Goal: Check status: Check status

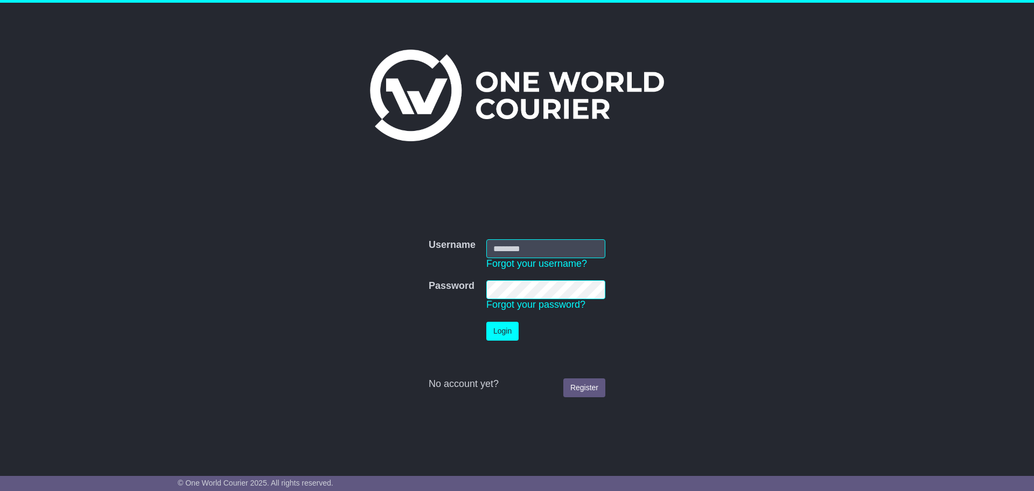
type input "**********"
click at [506, 336] on button "Login" at bounding box center [502, 331] width 32 height 19
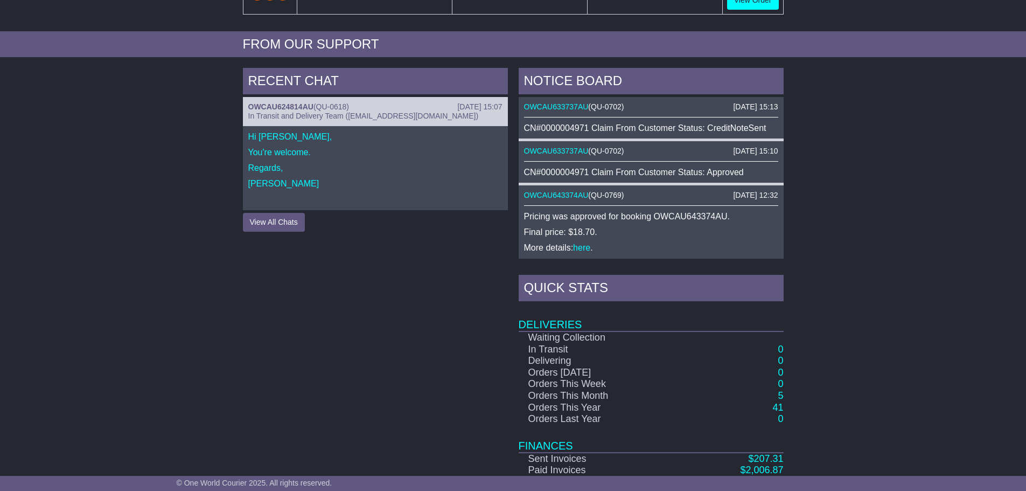
scroll to position [449, 0]
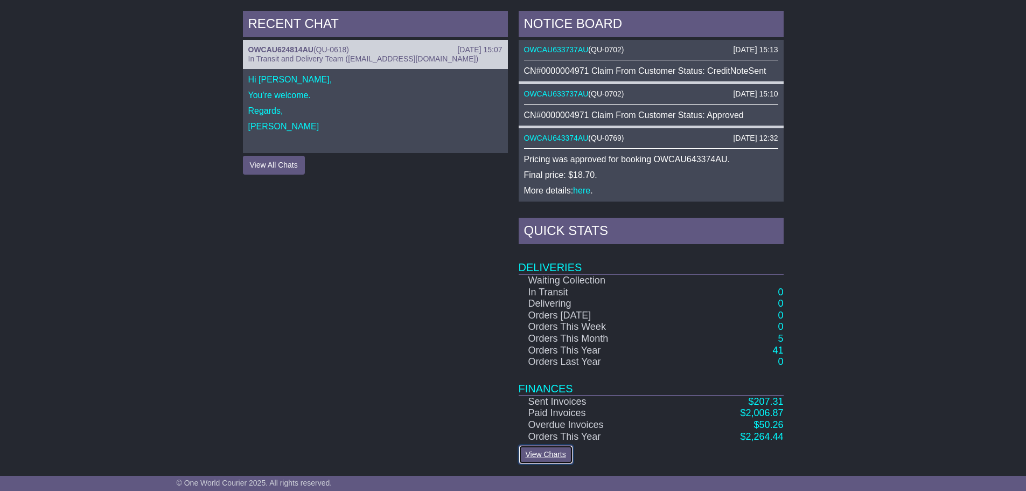
click at [544, 453] on link "View Charts" at bounding box center [546, 454] width 54 height 19
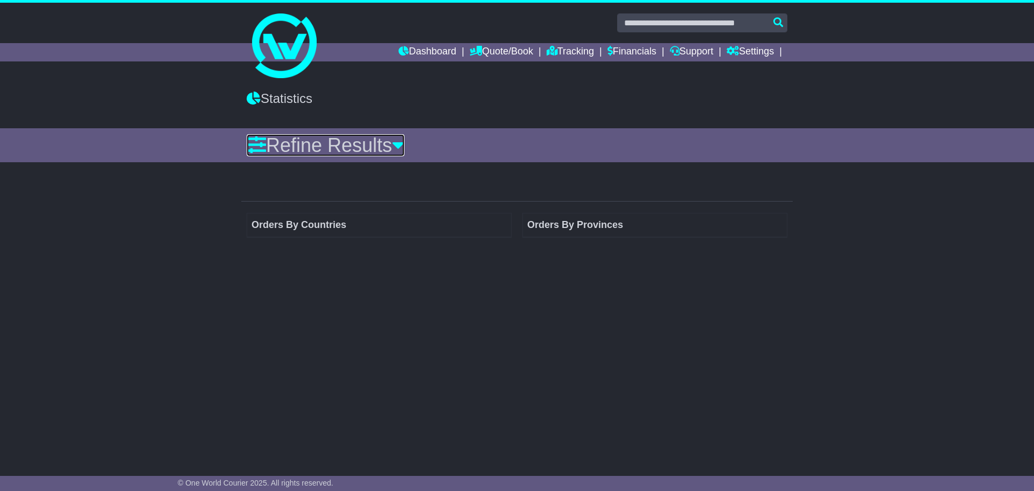
click at [404, 149] on icon at bounding box center [398, 144] width 12 height 19
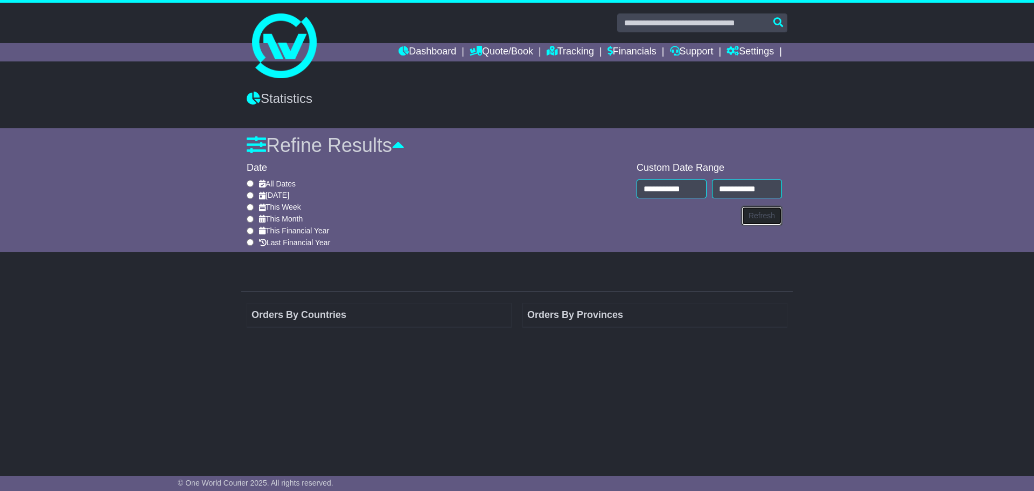
click at [778, 214] on button "Refresh" at bounding box center [762, 215] width 40 height 19
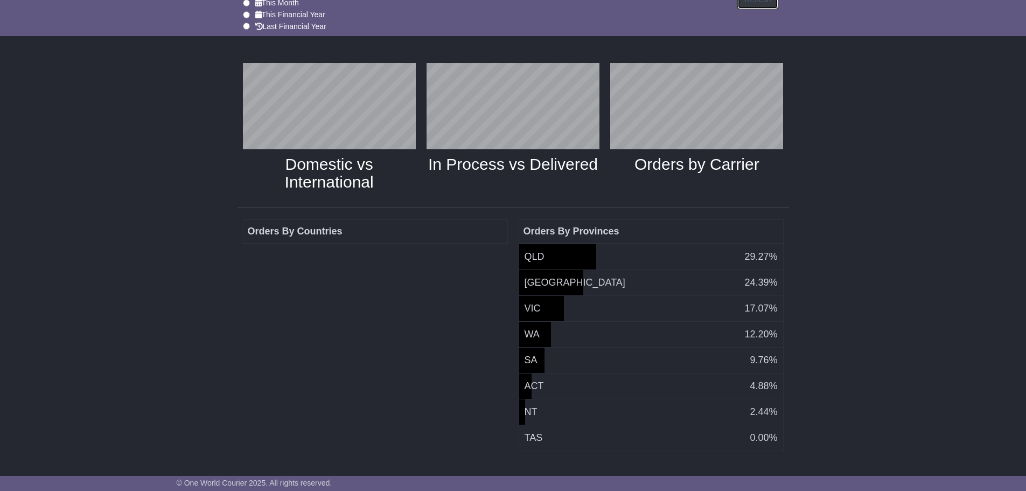
scroll to position [220, 0]
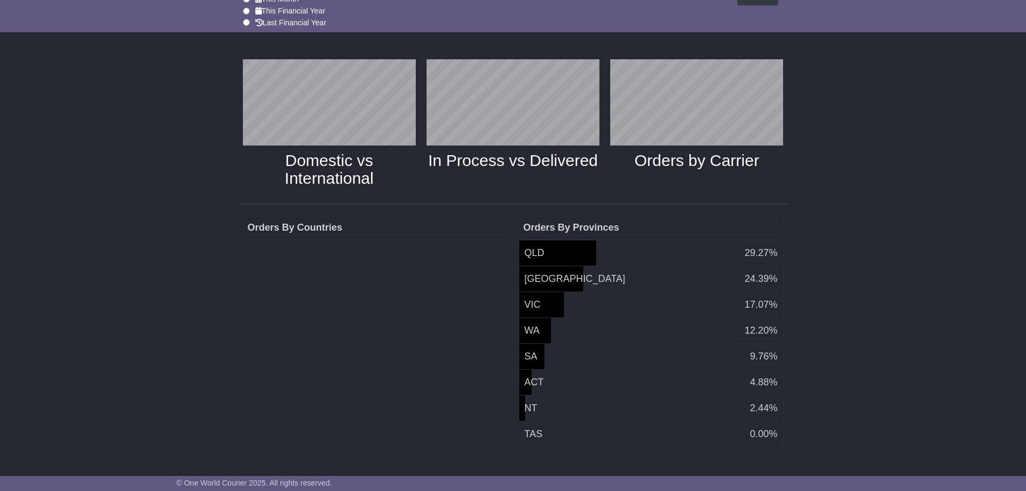
click at [130, 277] on div "Domestic vs International In Process vs Delivered Orders by Carrier Orders By C…" at bounding box center [513, 258] width 1026 height 421
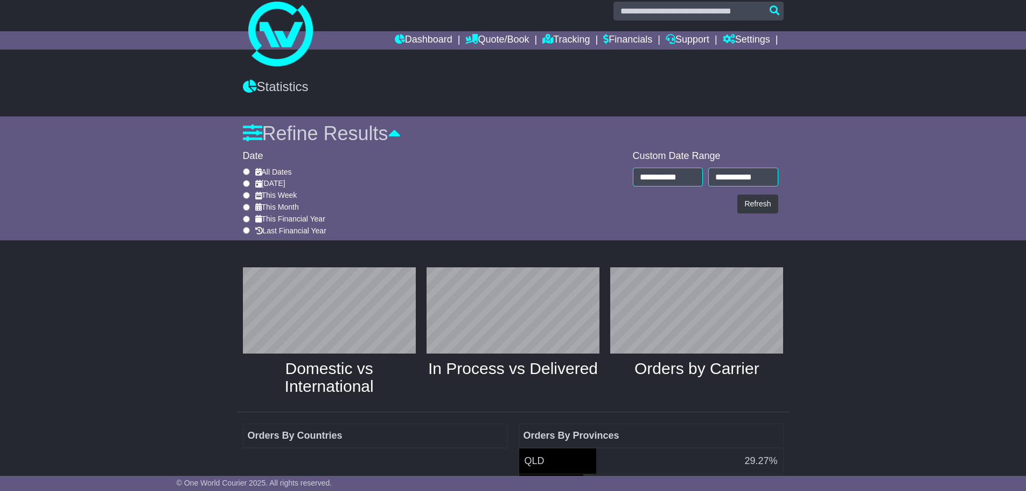
scroll to position [0, 0]
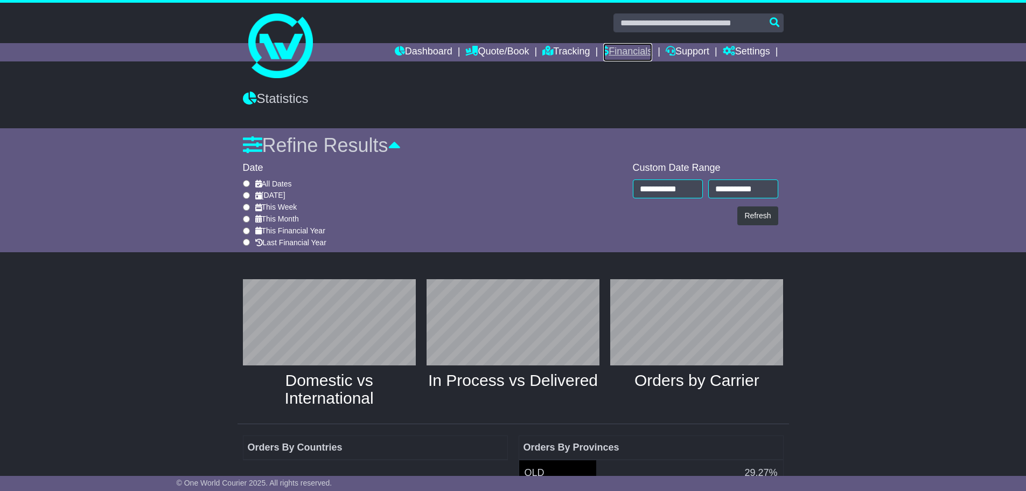
click at [620, 52] on link "Financials" at bounding box center [627, 52] width 49 height 18
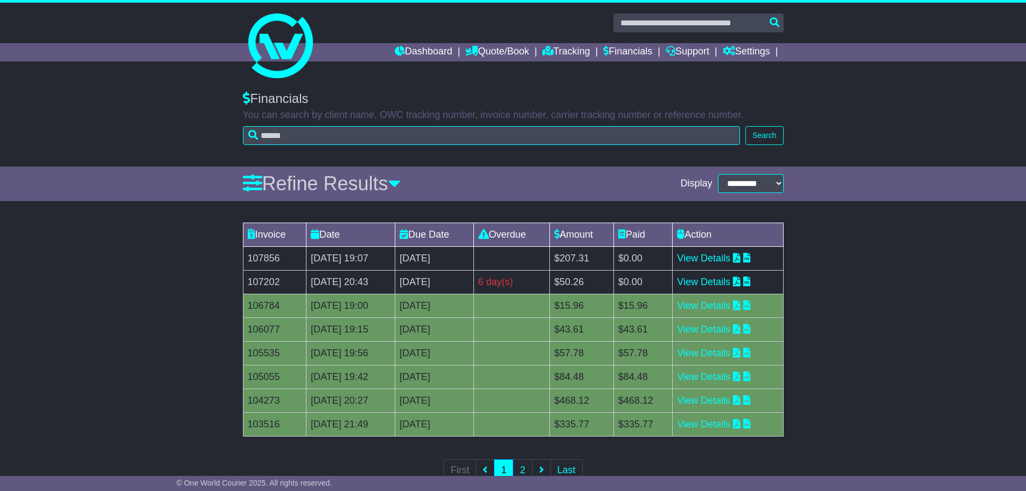
click at [135, 309] on div "Invoice Date Due Date Overdue Amount Paid Action 107856 11 Sep 2025 19:07 18th …" at bounding box center [513, 359] width 1026 height 284
click at [166, 305] on div "Invoice Date Due Date Overdue Amount Paid Action 107856 11 Sep 2025 19:07 18th …" at bounding box center [513, 359] width 1026 height 284
click at [80, 340] on div "Invoice Date Due Date Overdue Amount Paid Action 107856 11 Sep 2025 19:07 18th …" at bounding box center [513, 359] width 1026 height 284
drag, startPoint x: 134, startPoint y: 269, endPoint x: 127, endPoint y: 270, distance: 7.0
click at [134, 269] on div "Invoice Date Due Date Overdue Amount Paid Action 107856 11 Sep 2025 19:07 [DATE…" at bounding box center [513, 359] width 1026 height 284
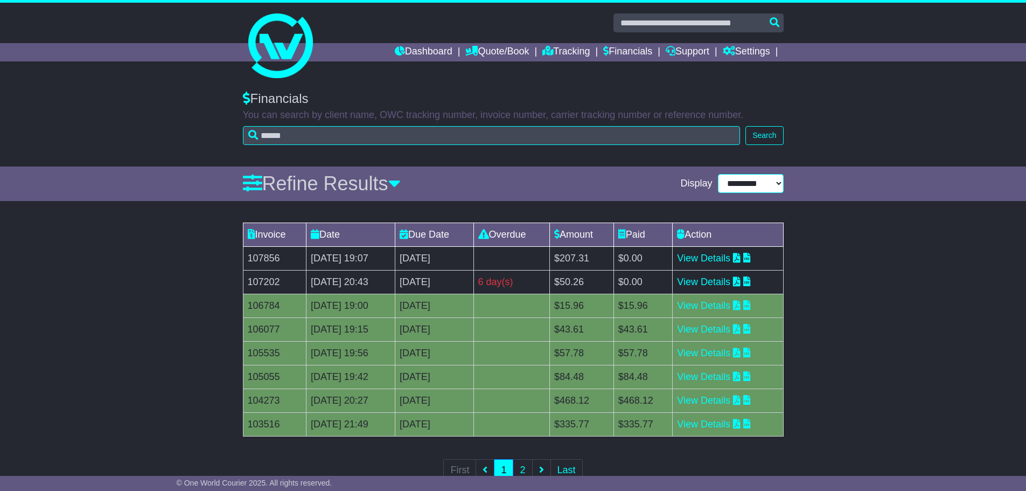
click at [779, 180] on select "**********" at bounding box center [751, 183] width 66 height 19
click at [891, 250] on div "Invoice Date Due Date Overdue Amount Paid Action 107856 11 Sep 2025 19:07 [DATE…" at bounding box center [513, 359] width 1026 height 284
click at [401, 185] on icon at bounding box center [394, 182] width 12 height 19
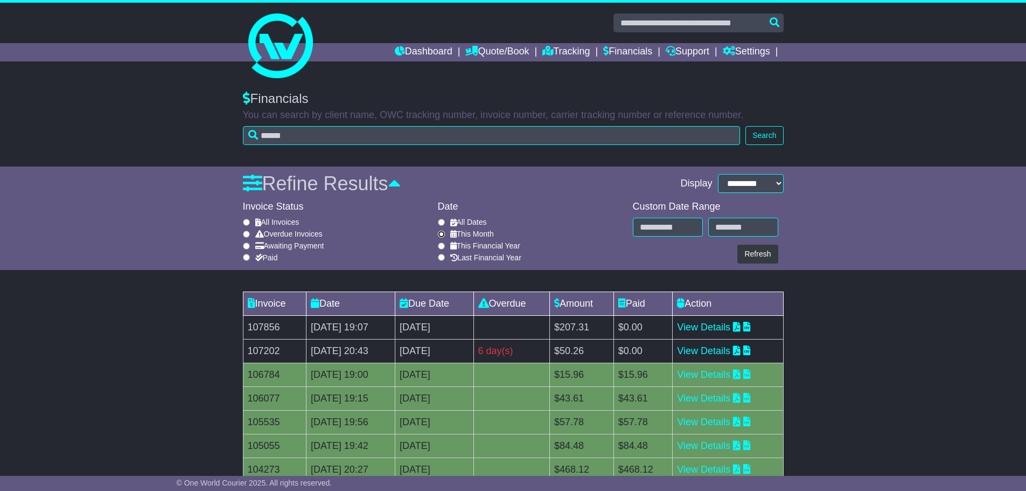
type input "**********"
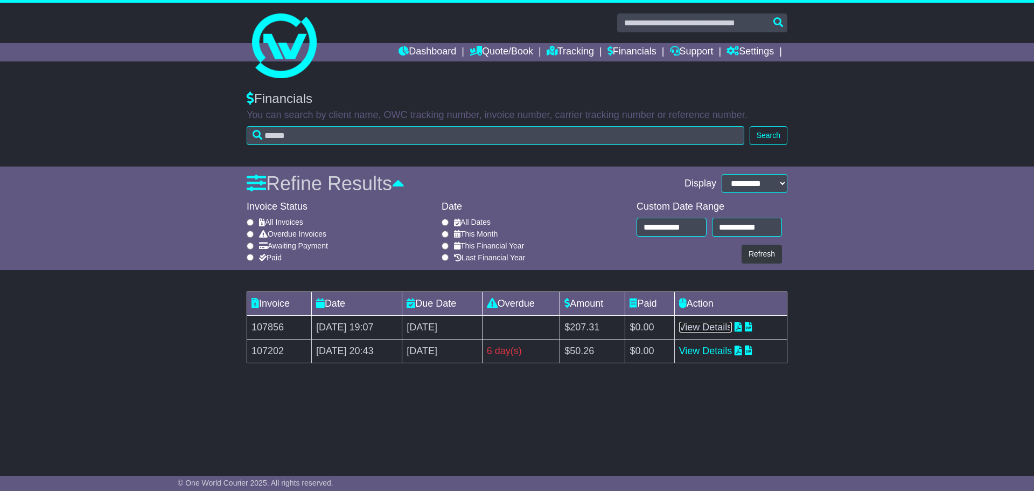
click at [732, 327] on link "View Details" at bounding box center [705, 327] width 53 height 11
click at [403, 51] on link "Dashboard" at bounding box center [428, 52] width 58 height 18
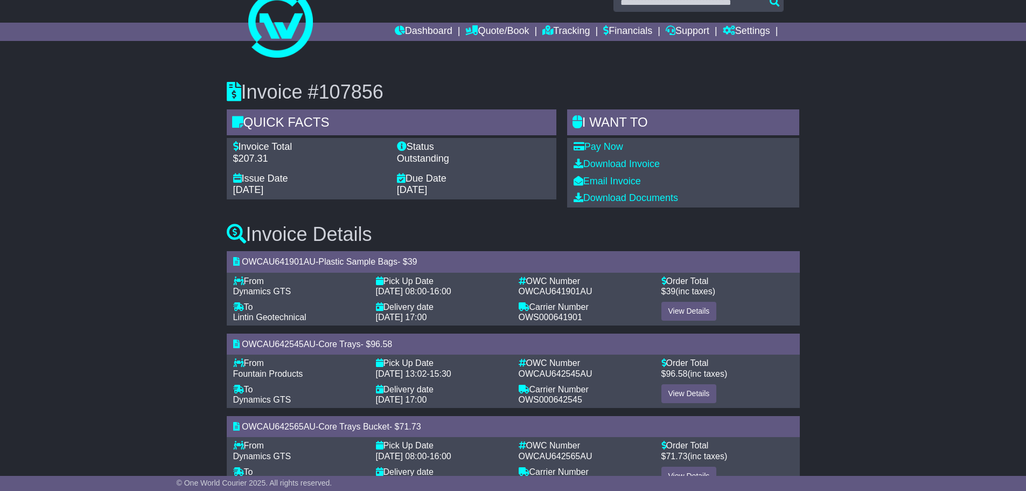
scroll to position [1, 0]
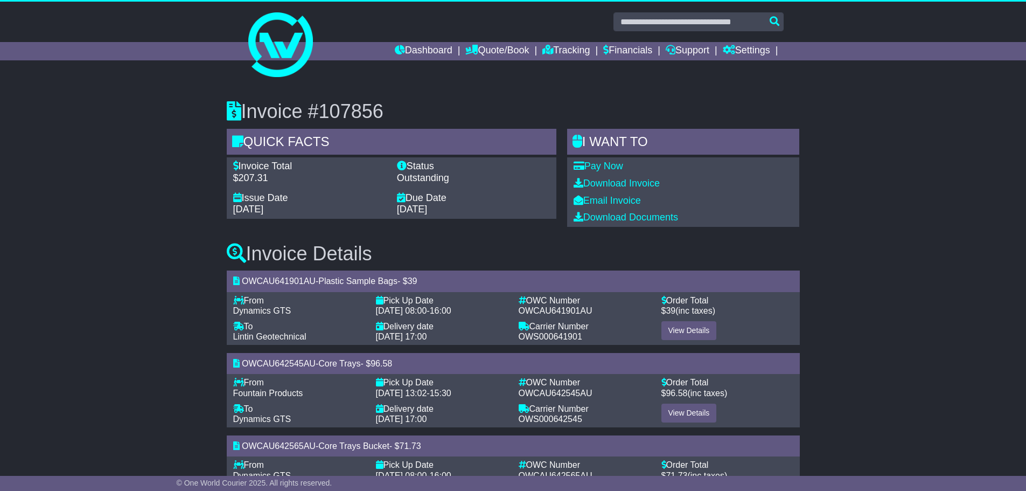
click at [167, 190] on div "Invoice #107856 Quick Facts Invoice Total $207.31 Status Outstanding Issue Date…" at bounding box center [513, 301] width 1026 height 444
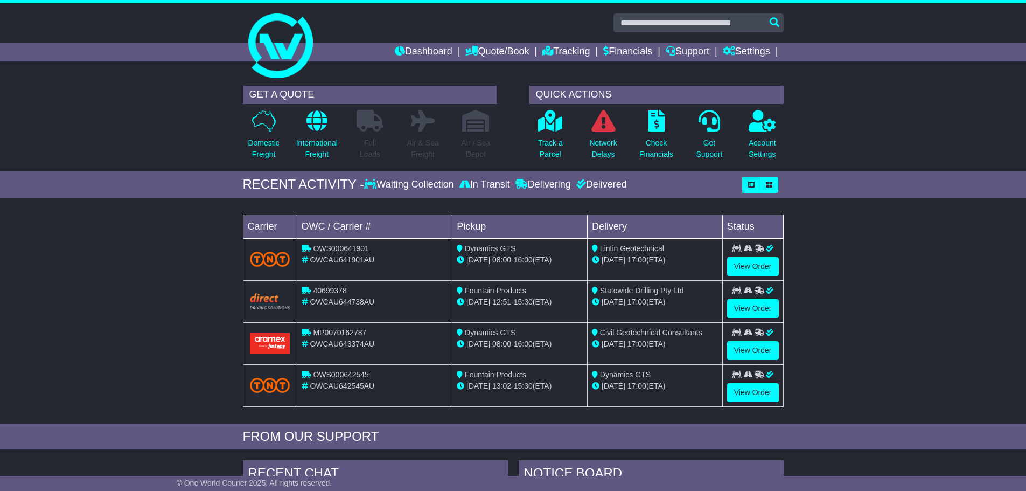
click at [107, 196] on div "RECENT ACTIVITY - Waiting Collection In Transit Delivering Delivered" at bounding box center [513, 184] width 1026 height 27
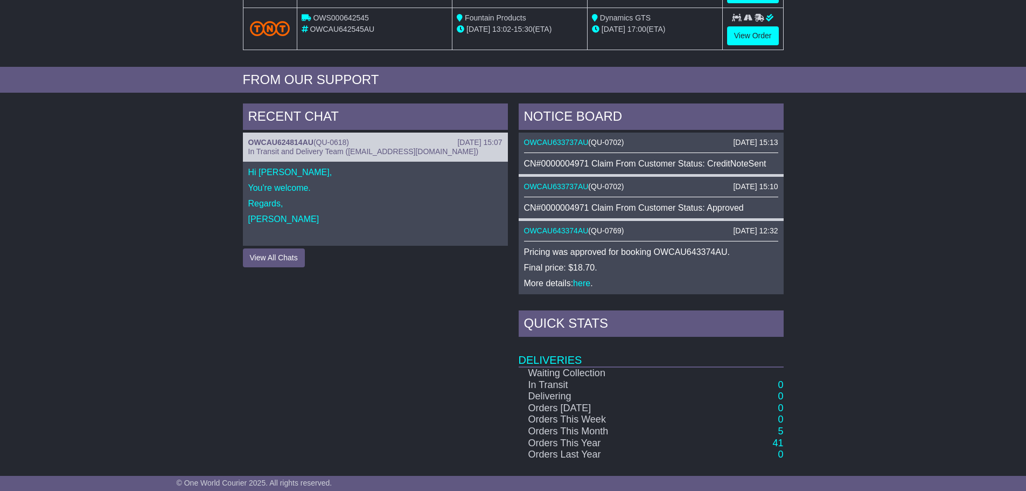
scroll to position [377, 0]
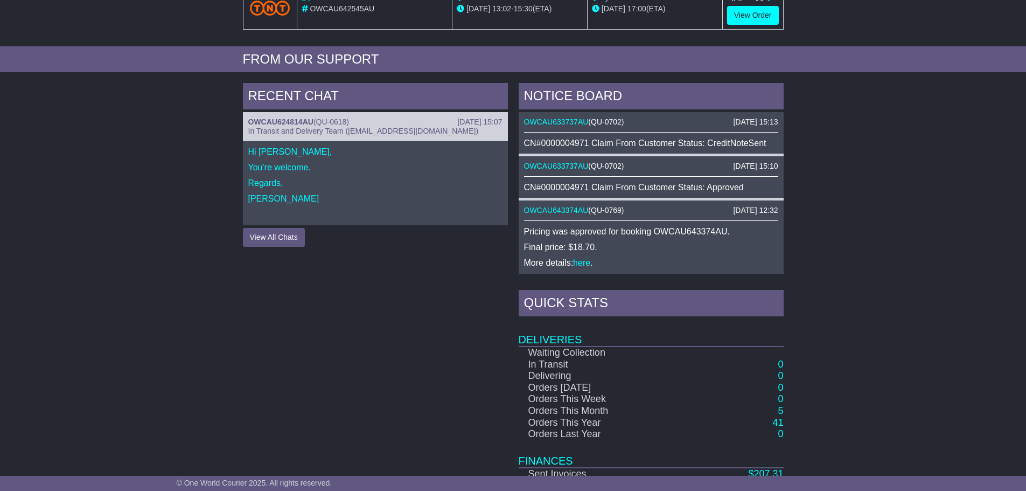
click at [160, 203] on div "RECENT CHAT [DATE] 15:07 OWCAU624814AU ( QU-0618 ) In Transit and Delivery Team…" at bounding box center [513, 310] width 1026 height 464
click at [565, 124] on link "OWCAU633737AU" at bounding box center [556, 121] width 65 height 9
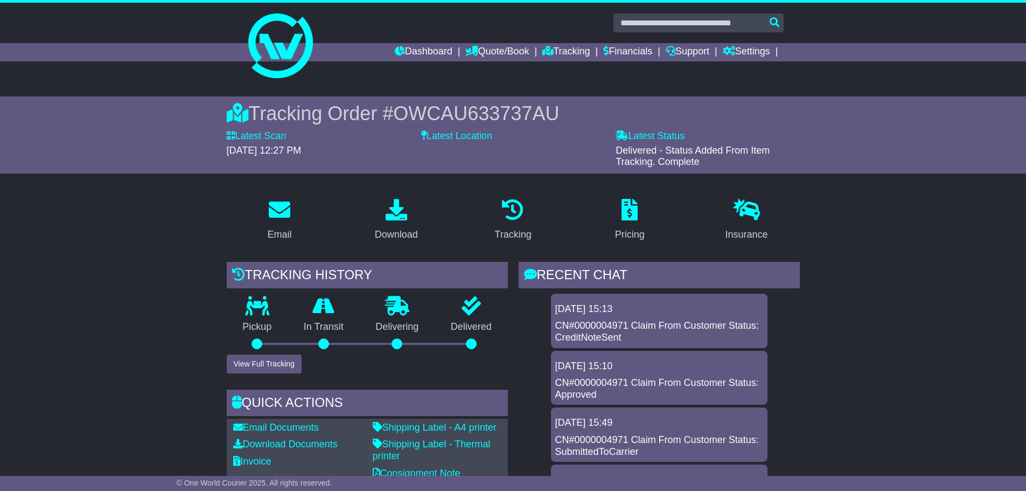
click at [628, 51] on link "Financials" at bounding box center [627, 52] width 49 height 18
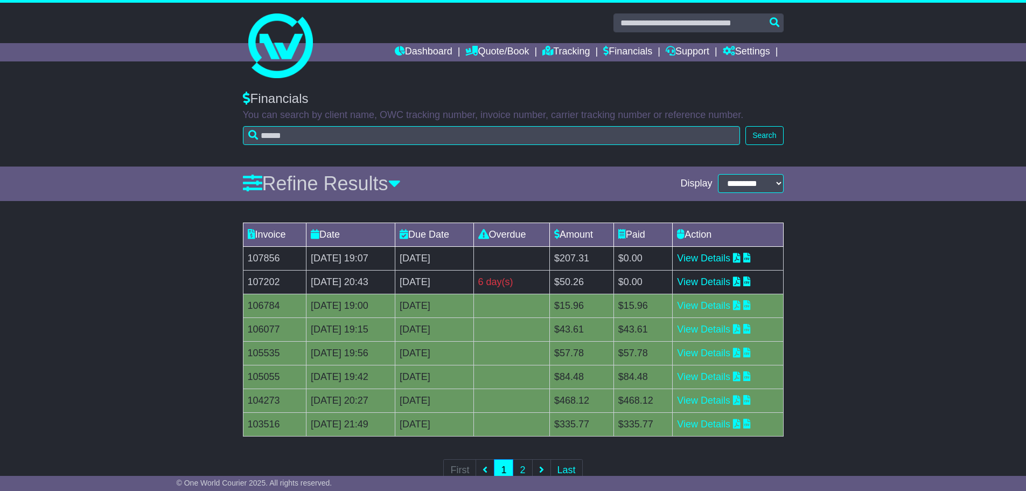
click at [64, 273] on div "Invoice Date Due Date Overdue Amount Paid Action 107856 11 Sep 2025 19:07 [DATE…" at bounding box center [513, 359] width 1026 height 284
click at [182, 309] on div "Invoice Date Due Date Overdue Amount Paid Action 107856 11 Sep 2025 19:07 [DATE…" at bounding box center [513, 359] width 1026 height 284
